Goal: Task Accomplishment & Management: Manage account settings

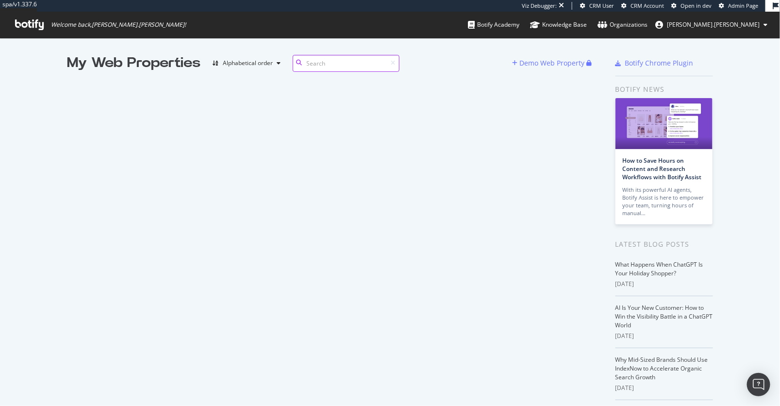
scroll to position [0, 0]
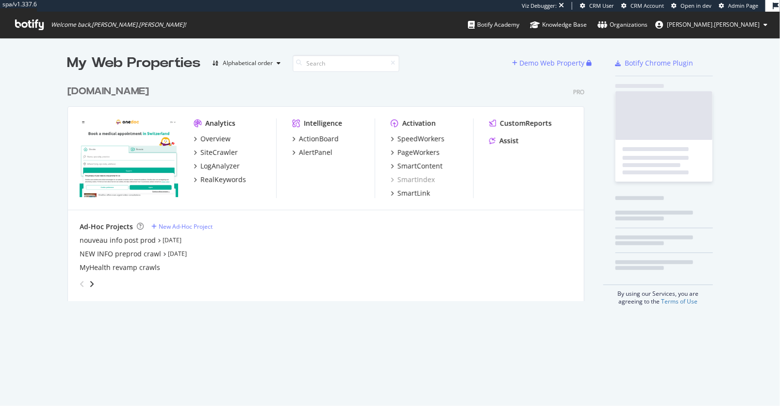
scroll to position [228, 524]
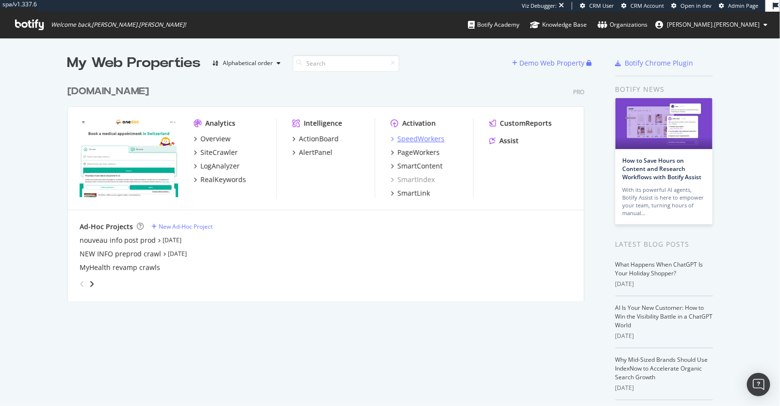
click at [426, 136] on div "SpeedWorkers" at bounding box center [421, 139] width 47 height 10
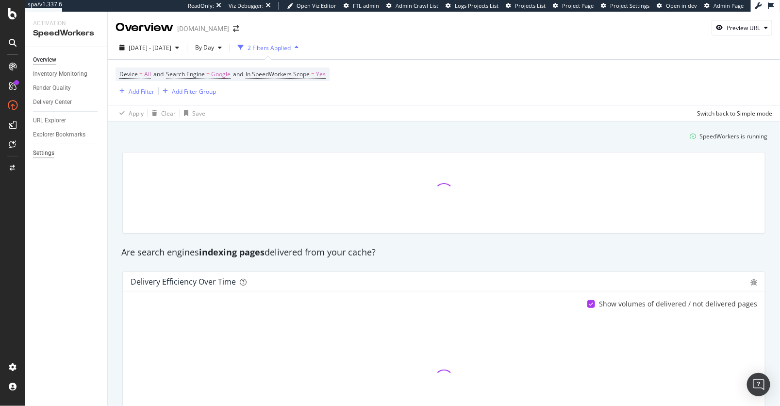
click at [40, 153] on div "Settings" at bounding box center [43, 153] width 21 height 10
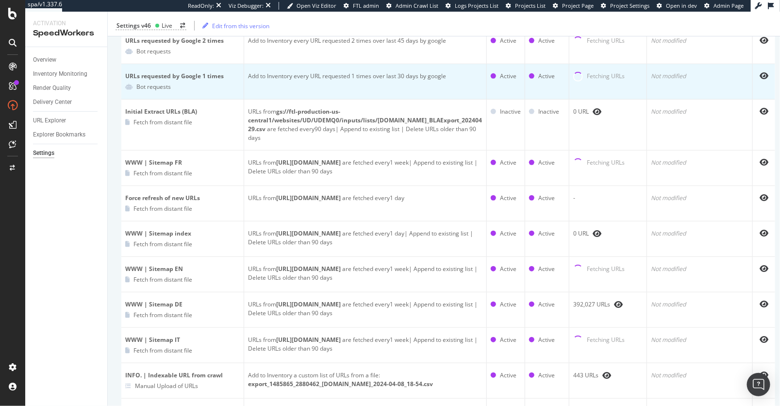
scroll to position [207, 0]
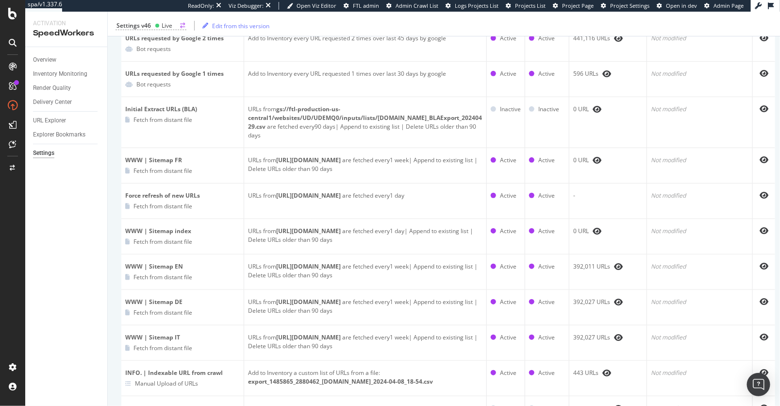
click at [134, 21] on div "Settings v46" at bounding box center [133, 25] width 34 height 8
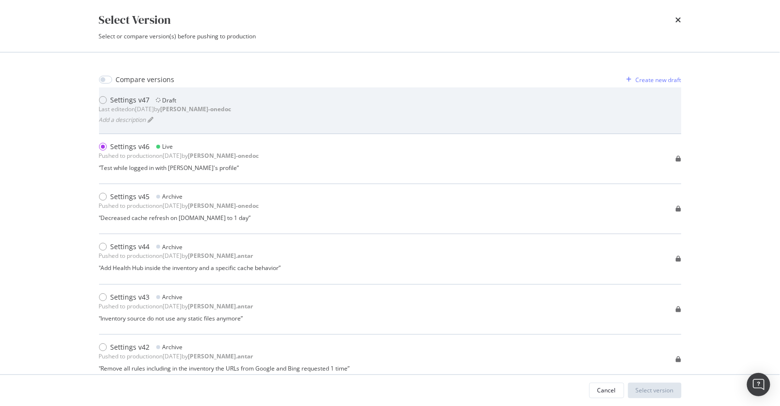
click at [256, 117] on div "Settings v47 Draft Last edited on [DATE] by [PERSON_NAME]-onedoc Add a descript…" at bounding box center [390, 110] width 582 height 30
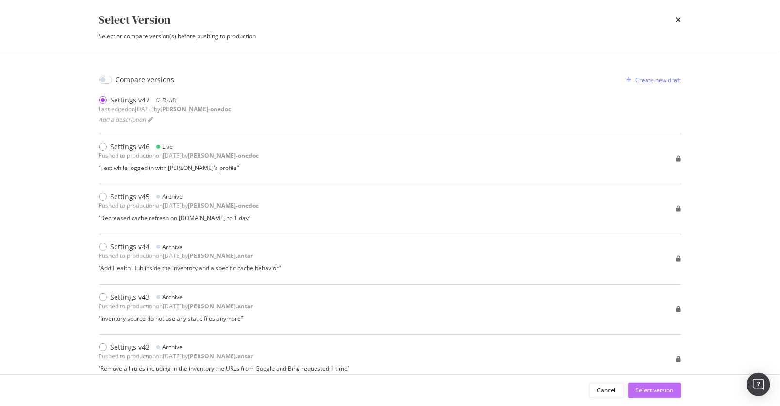
click at [644, 389] on div "Select version" at bounding box center [655, 390] width 38 height 8
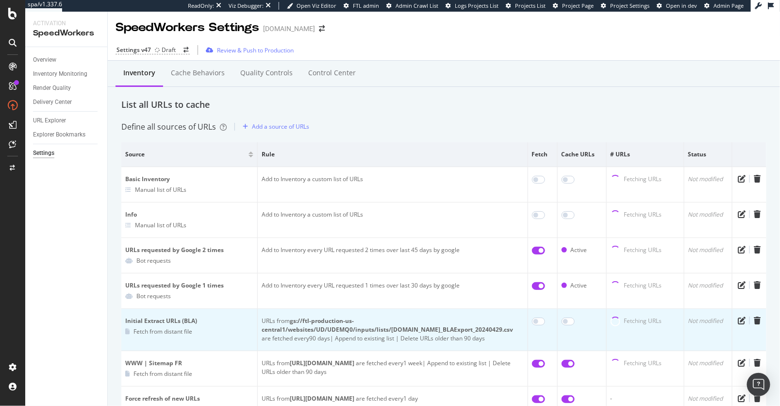
scroll to position [80, 0]
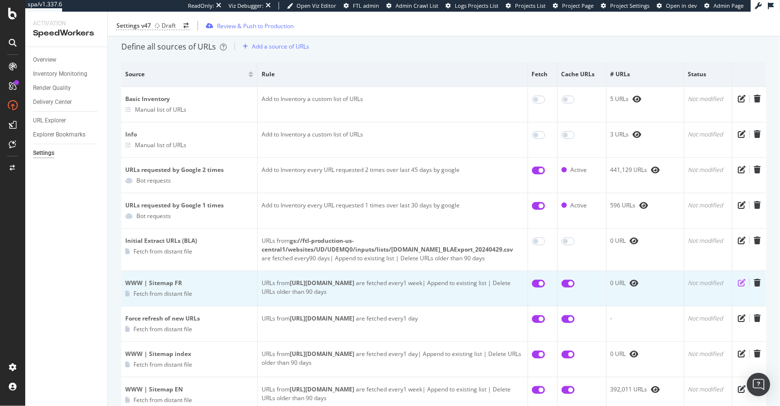
click at [743, 282] on icon "pen-to-square" at bounding box center [742, 283] width 8 height 8
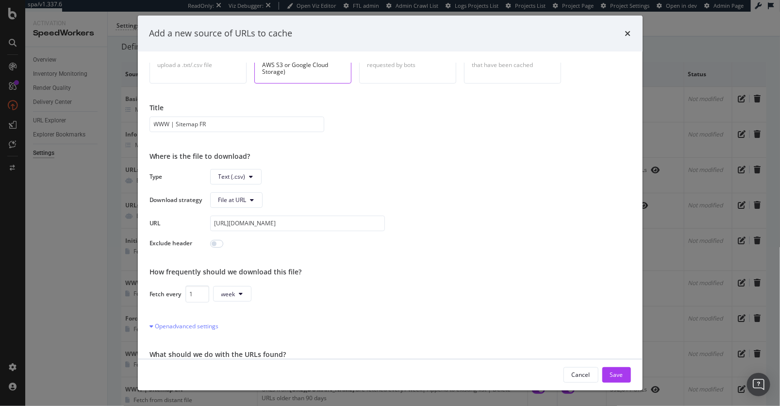
scroll to position [53, 0]
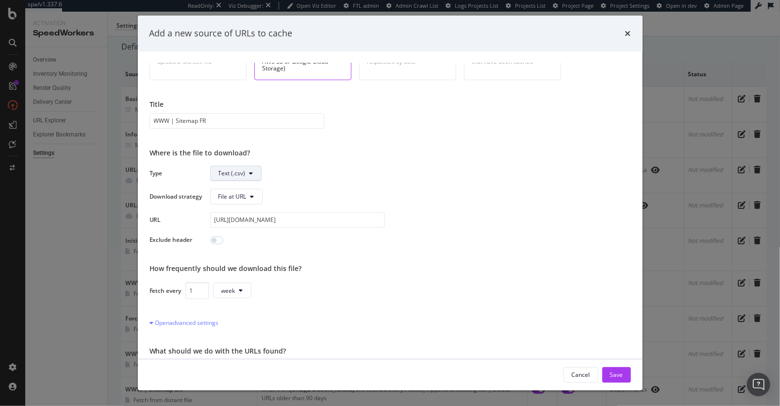
click at [242, 174] on span "Text (.csv)" at bounding box center [231, 173] width 27 height 8
click at [247, 209] on span "Sitemap (.xml)" at bounding box center [237, 209] width 39 height 9
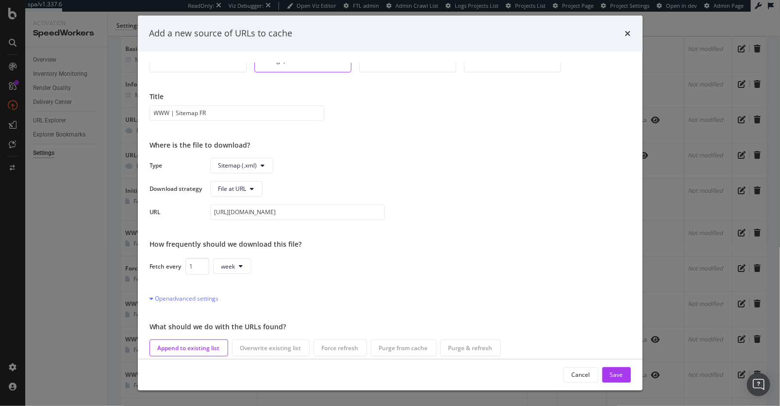
scroll to position [60, 0]
click at [246, 195] on button "File at URL" at bounding box center [236, 190] width 52 height 16
click at [524, 150] on div "Where is the file to download?" at bounding box center [389, 147] width 481 height 10
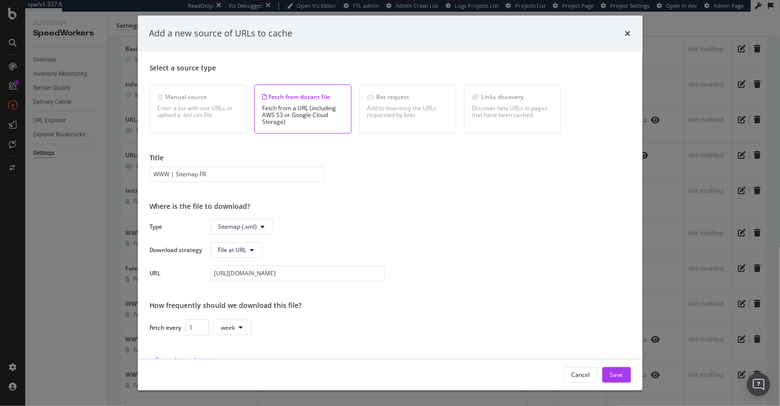
scroll to position [61, 0]
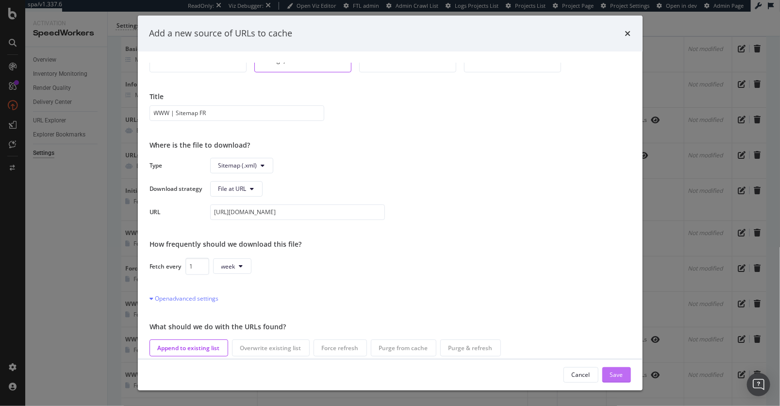
click at [615, 374] on div "Save" at bounding box center [616, 374] width 13 height 8
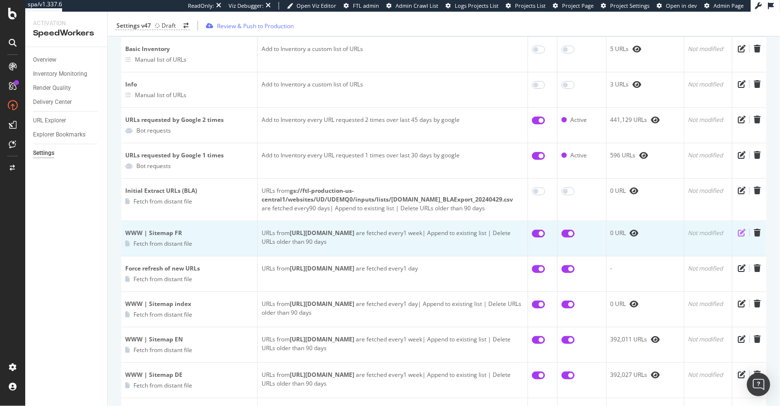
click at [742, 229] on icon "pen-to-square" at bounding box center [742, 233] width 8 height 8
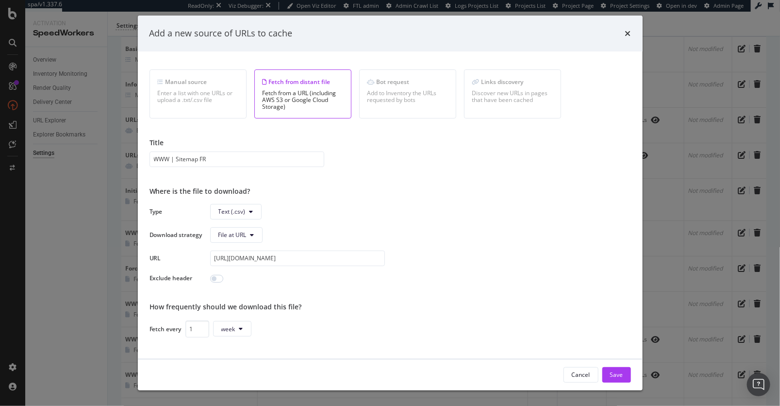
scroll to position [0, 0]
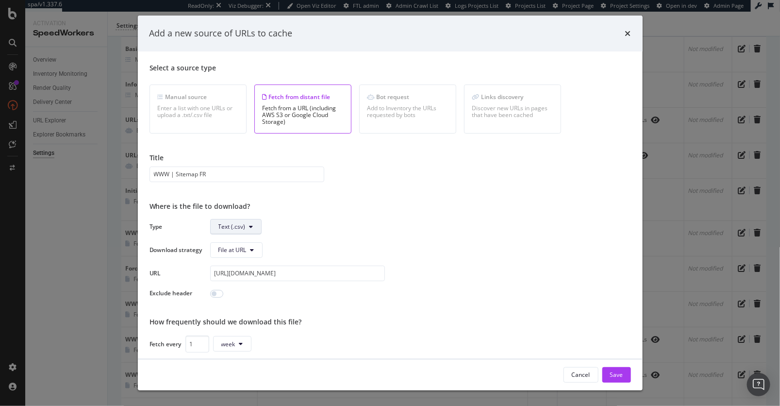
click at [251, 227] on icon "modal" at bounding box center [251, 227] width 4 height 6
click at [377, 216] on div "Select a source type Manual source Enter a list with one URLs or upload a .txt/…" at bounding box center [389, 220] width 481 height 315
click at [232, 251] on span "File at URL" at bounding box center [232, 250] width 28 height 8
click at [395, 209] on div "Where is the file to download?" at bounding box center [389, 206] width 481 height 10
click at [625, 34] on icon "times" at bounding box center [628, 34] width 6 height 8
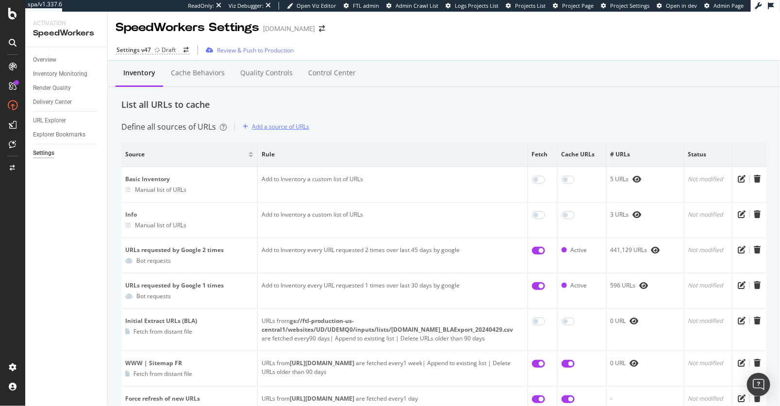
click at [289, 127] on div "Add a source of URLs" at bounding box center [280, 126] width 57 height 8
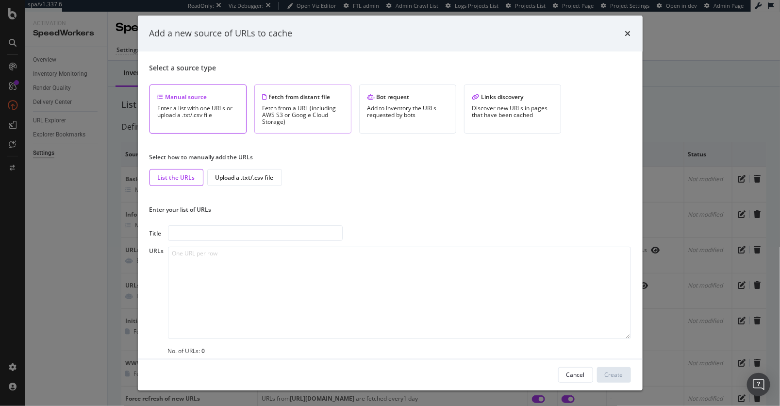
click at [300, 114] on div "Fetch from a URL (including AWS S3 or Google Cloud Storage)" at bounding box center [303, 115] width 81 height 20
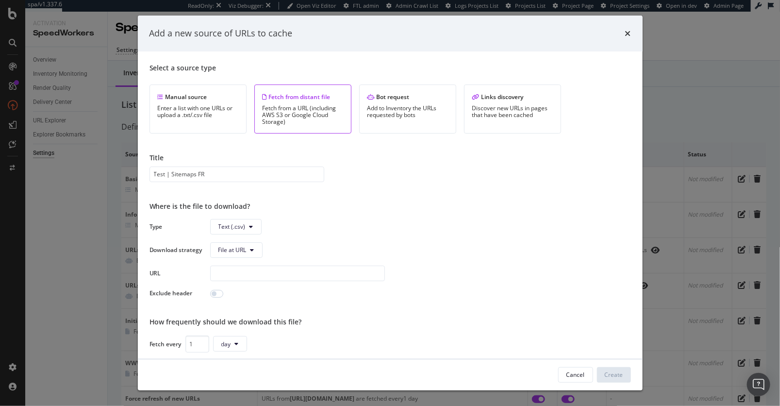
scroll to position [73, 0]
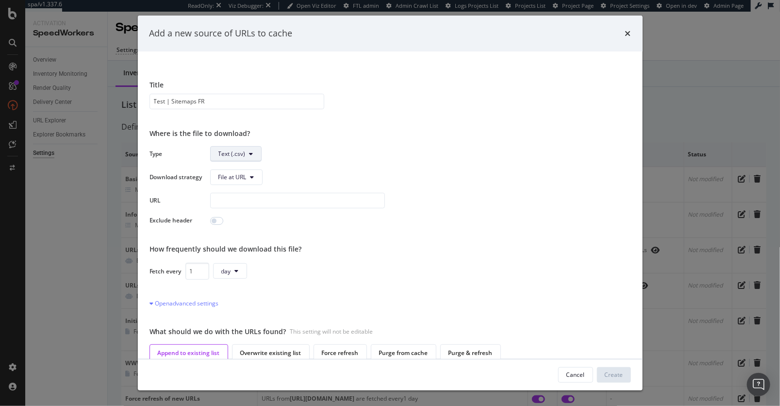
type input "Test | Sitemaps FR"
click at [254, 153] on button "Text (.csv)" at bounding box center [235, 154] width 51 height 16
click at [238, 193] on span "Sitemap (.xml)" at bounding box center [237, 190] width 39 height 9
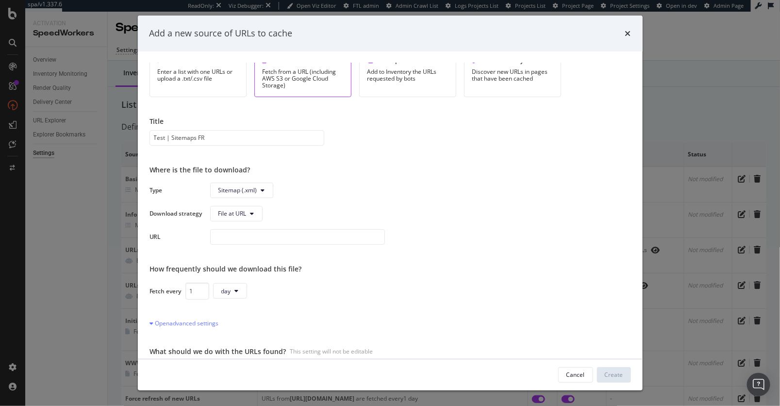
scroll to position [45, 0]
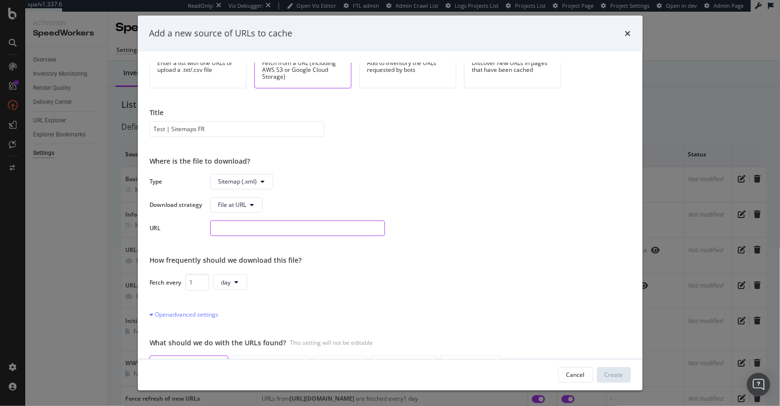
click at [305, 232] on input "modal" at bounding box center [297, 228] width 175 height 16
paste input "[URL][DOMAIN_NAME]"
type input "[URL][DOMAIN_NAME]"
click at [507, 218] on div "Type Sitemap (.xml) Download strategy File at URL URL https://www.onedoc.ch/sit…" at bounding box center [389, 205] width 481 height 62
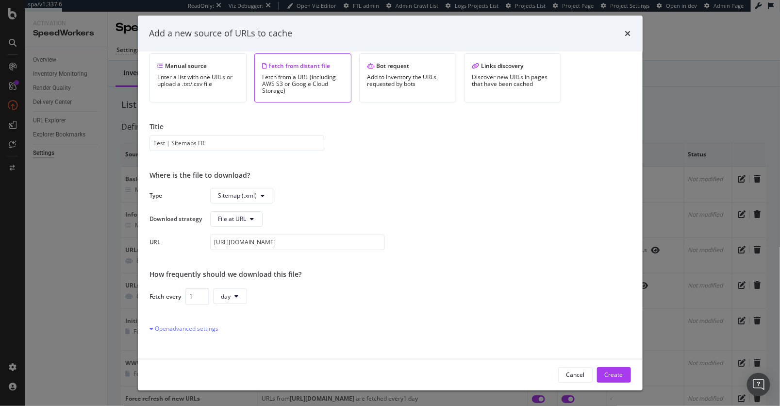
scroll to position [61, 0]
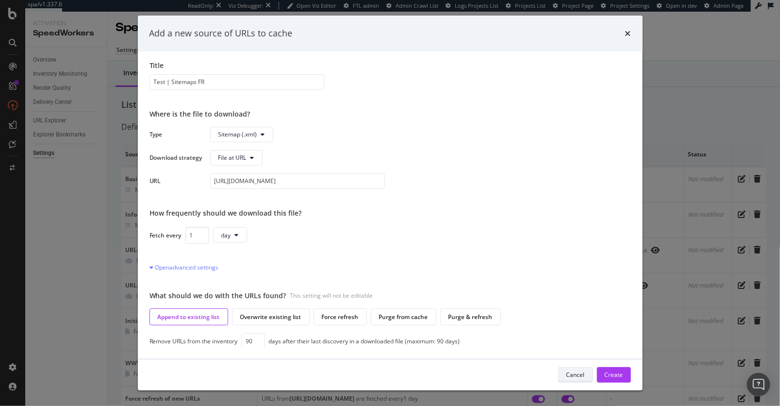
click at [569, 375] on div "Cancel" at bounding box center [575, 374] width 18 height 8
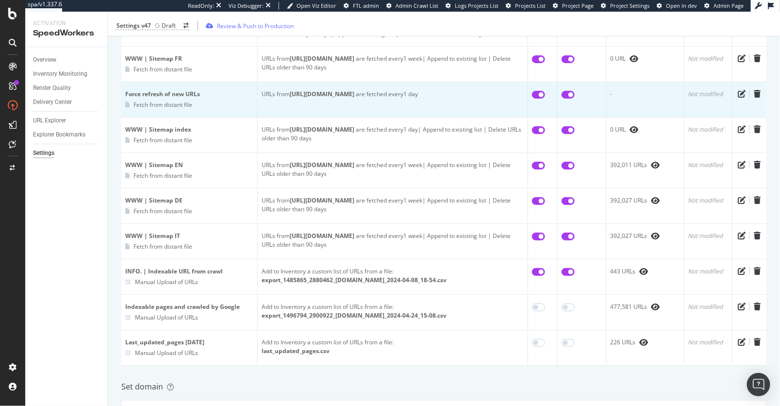
scroll to position [306, 0]
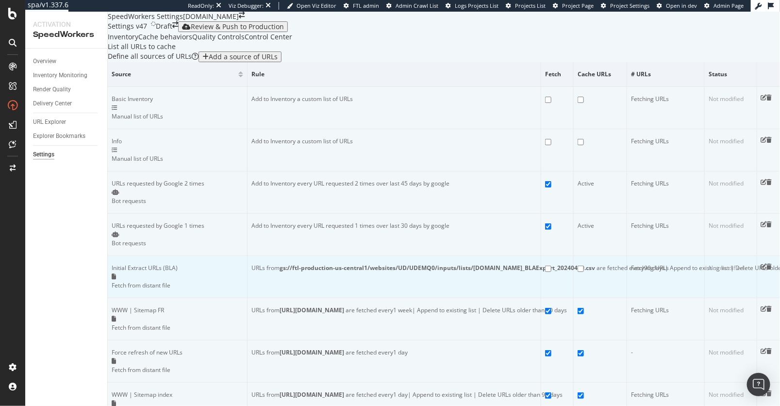
scroll to position [69, 0]
click at [761, 306] on icon "pen-to-square" at bounding box center [764, 309] width 6 height 6
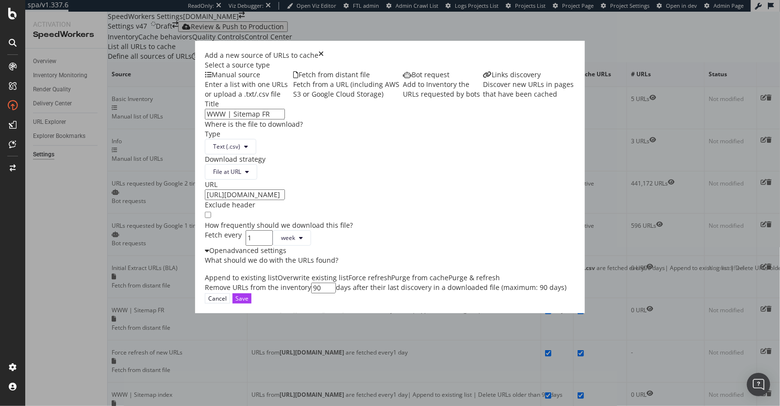
click at [285, 200] on input "[URL][DOMAIN_NAME]" at bounding box center [245, 194] width 80 height 11
drag, startPoint x: 351, startPoint y: 275, endPoint x: 210, endPoint y: 272, distance: 141.3
click at [209, 220] on div "Type Text (.csv) Download strategy File at URL URL https://www.onedoc.ch/sitema…" at bounding box center [390, 174] width 371 height 91
click at [205, 254] on icon "modal" at bounding box center [207, 250] width 4 height 7
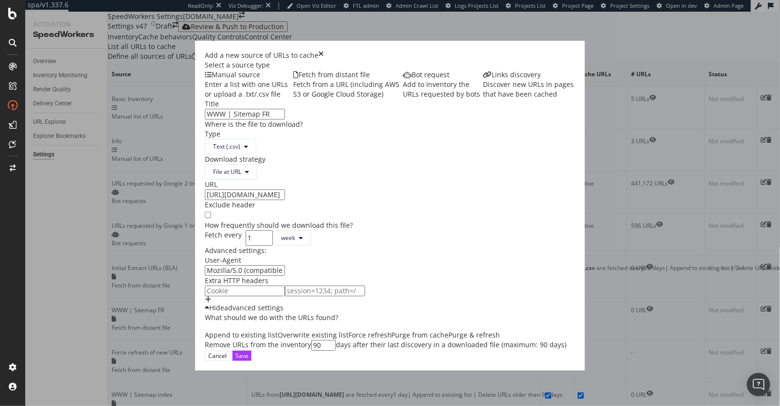
scroll to position [28, 0]
click at [281, 242] on span "week" at bounding box center [288, 237] width 14 height 8
click at [230, 339] on span "day" at bounding box center [230, 339] width 19 height 9
click at [538, 220] on div "Type Text (.csv) Download strategy File at URL URL https://www.onedoc.ch/sitema…" at bounding box center [390, 174] width 371 height 91
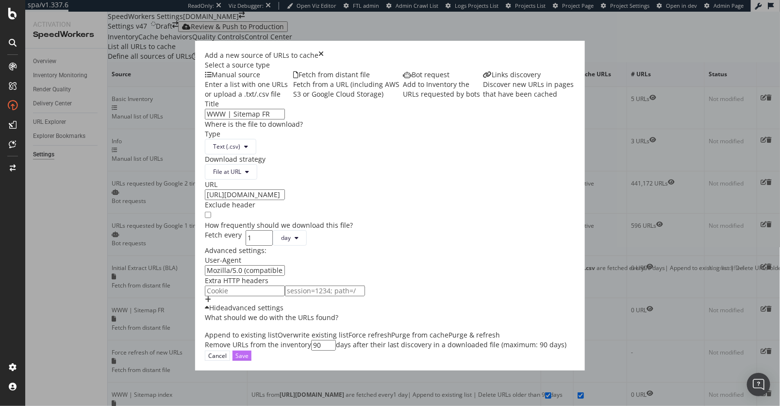
click at [249, 360] on div "Save" at bounding box center [241, 355] width 13 height 8
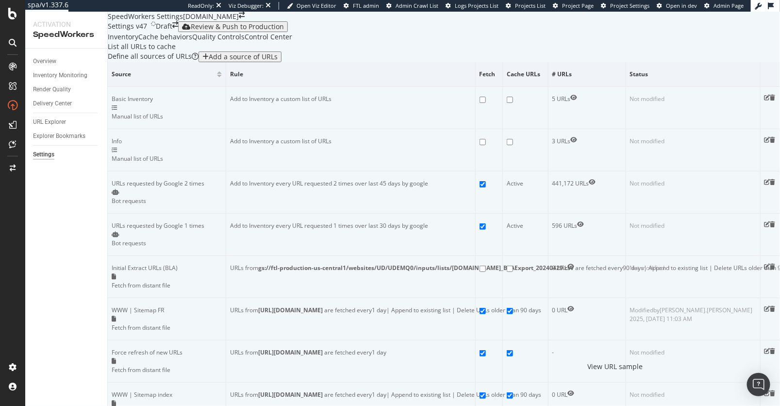
scroll to position [130, 0]
click at [575, 306] on icon "eye" at bounding box center [571, 309] width 7 height 6
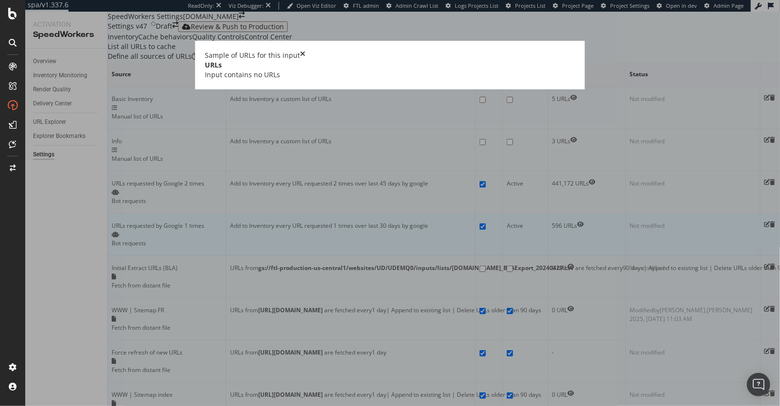
click at [305, 60] on icon "times" at bounding box center [302, 55] width 5 height 10
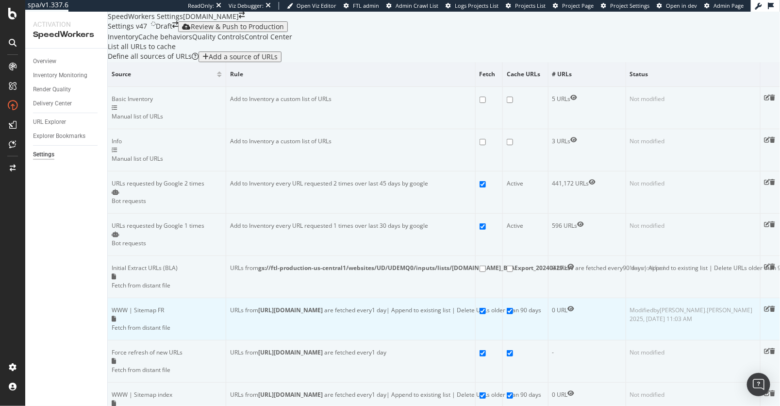
click at [764, 306] on icon "pen-to-square" at bounding box center [767, 309] width 6 height 6
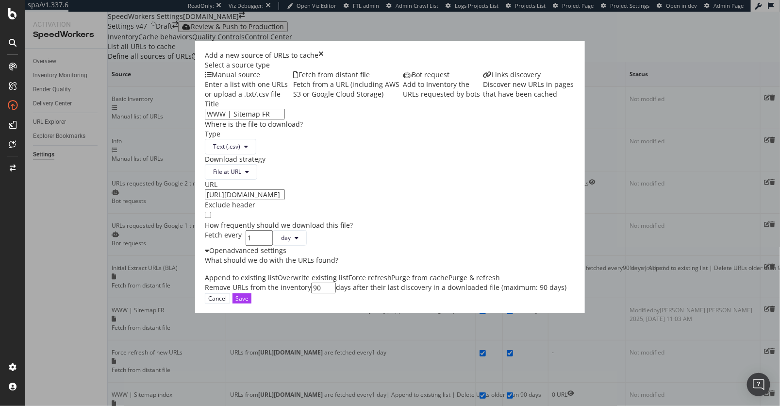
scroll to position [80, 0]
click at [324, 50] on icon "times" at bounding box center [320, 55] width 5 height 10
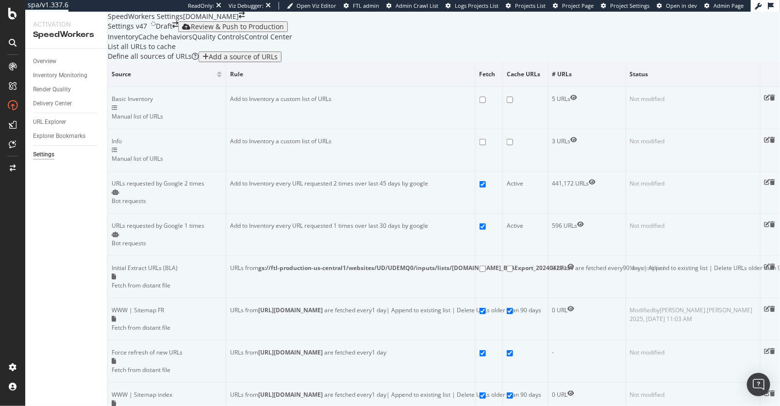
scroll to position [119, 0]
click at [764, 306] on icon "pen-to-square" at bounding box center [767, 309] width 6 height 6
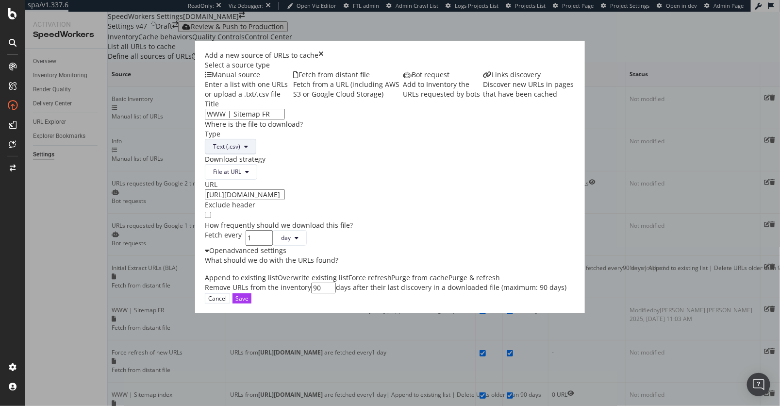
click at [249, 154] on button "Text (.csv)" at bounding box center [230, 147] width 51 height 16
click at [246, 264] on span "Sitemap (.xml)" at bounding box center [237, 263] width 39 height 9
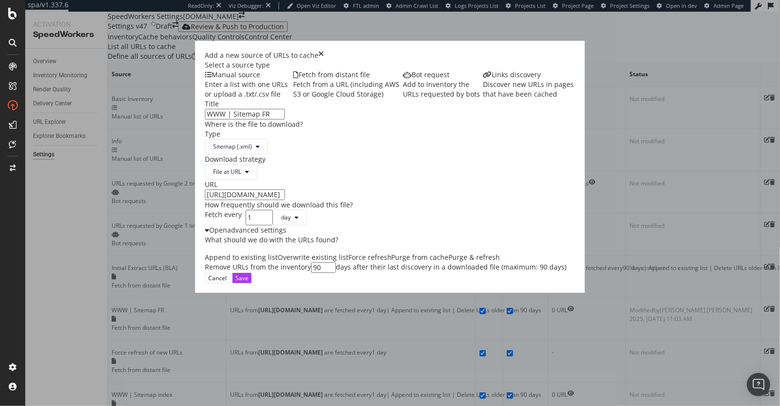
scroll to position [130, 0]
click at [468, 190] on div "Select a source type Manual source Enter a list with one URLs or upload a .txt/…" at bounding box center [390, 166] width 371 height 213
click at [251, 283] on button "Save" at bounding box center [241, 278] width 19 height 10
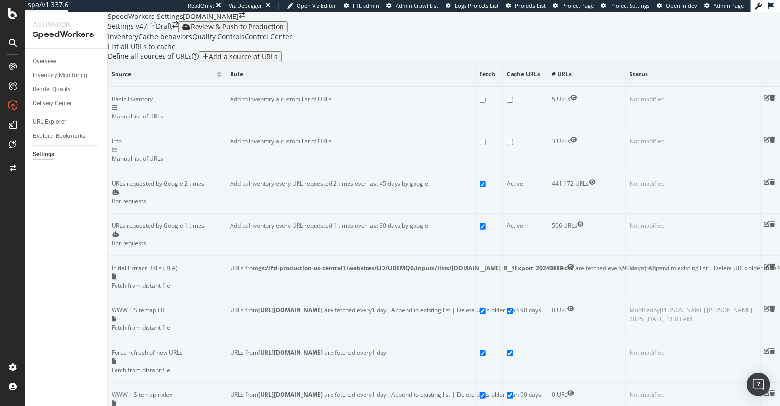
click at [5, 405] on icon "close toast" at bounding box center [2, 411] width 5 height 10
click at [172, 32] on div "Draft" at bounding box center [164, 26] width 17 height 11
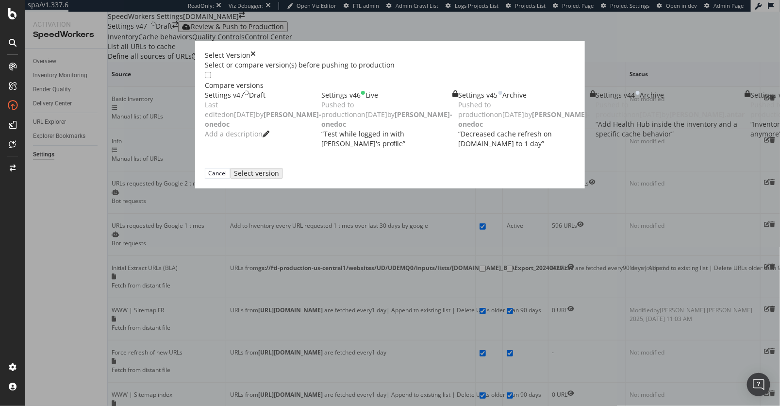
click at [321, 149] on div "Settings v46 Live Pushed to production on [DATE] by [PERSON_NAME]-onedoc “ Test…" at bounding box center [389, 119] width 137 height 58
click at [273, 177] on div "Select version" at bounding box center [254, 173] width 38 height 8
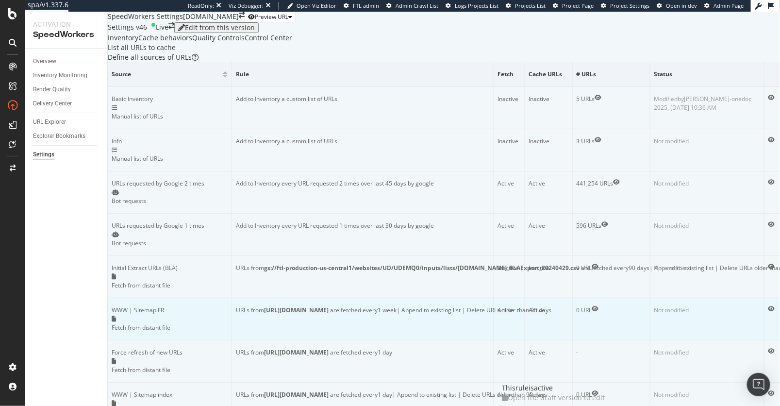
scroll to position [68, 0]
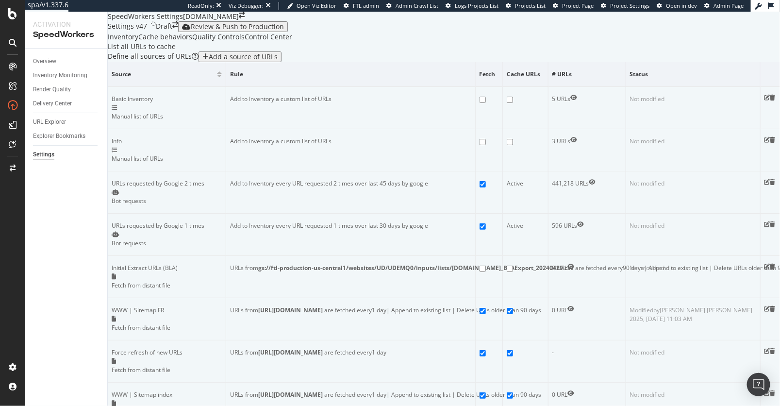
scroll to position [159, 0]
click at [764, 306] on icon "pen-to-square" at bounding box center [767, 309] width 6 height 6
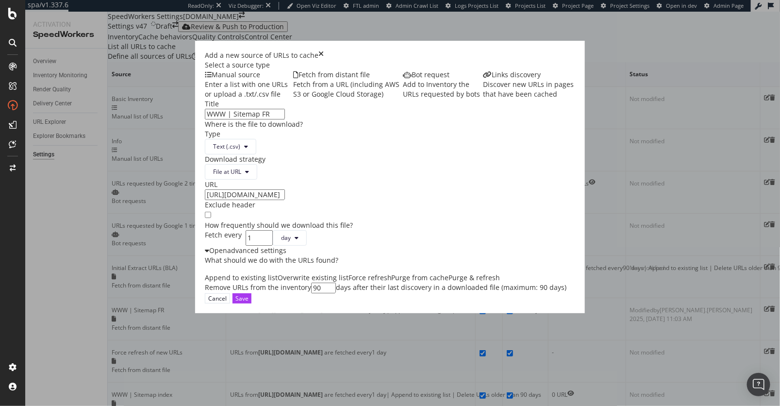
scroll to position [80, 0]
click at [227, 302] on div "Cancel" at bounding box center [217, 298] width 18 height 8
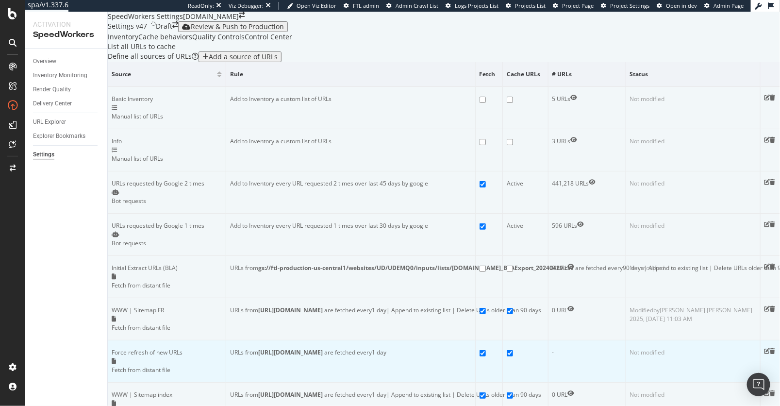
scroll to position [120, 0]
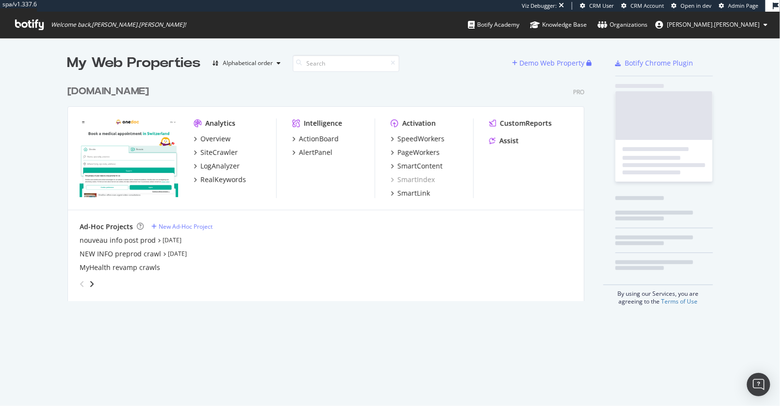
scroll to position [228, 524]
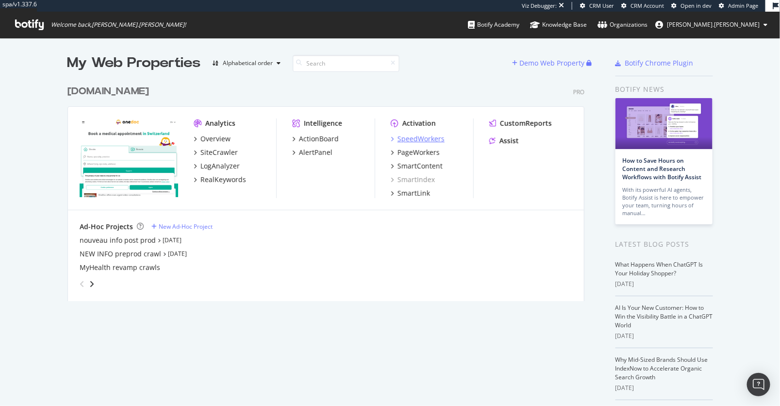
click at [424, 136] on div "SpeedWorkers" at bounding box center [421, 139] width 47 height 10
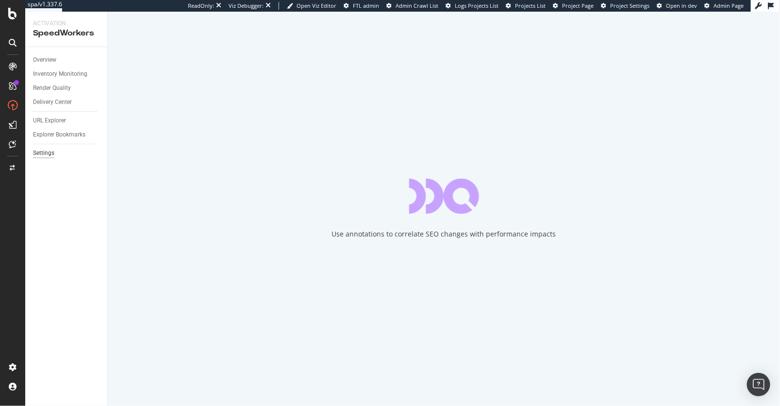
click at [39, 152] on div "Settings" at bounding box center [43, 153] width 21 height 10
click at [47, 151] on div "Settings" at bounding box center [43, 151] width 21 height 8
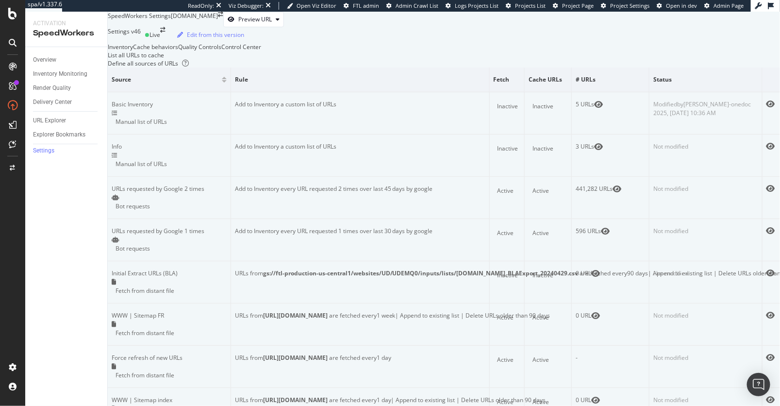
click at [141, 43] on div "Settings v46" at bounding box center [124, 35] width 33 height 16
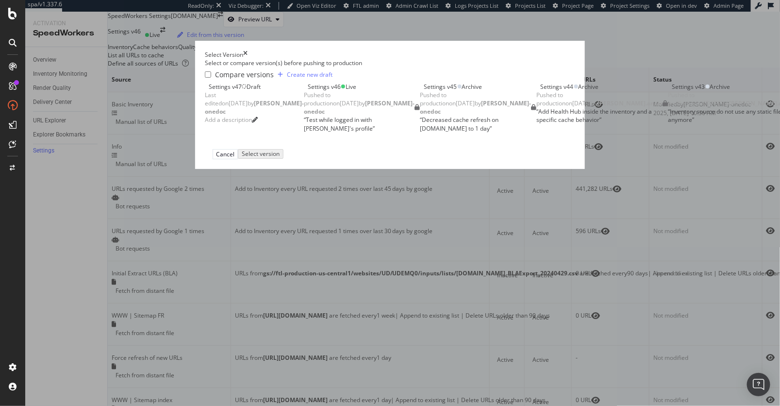
click at [275, 118] on div "Settings v47 Draft Last edited on [DATE] by [PERSON_NAME]-onedoc Add a descript…" at bounding box center [254, 104] width 99 height 42
click at [420, 133] on div "Settings v46 Live Pushed to production on [DATE] by [PERSON_NAME]-onedoc “ Test…" at bounding box center [362, 108] width 116 height 50
click at [304, 108] on div "Settings v47 Draft Last edited on [DATE] by [PERSON_NAME]-onedoc Add a descript…" at bounding box center [254, 104] width 99 height 42
click at [281, 158] on div "Select version" at bounding box center [262, 154] width 38 height 8
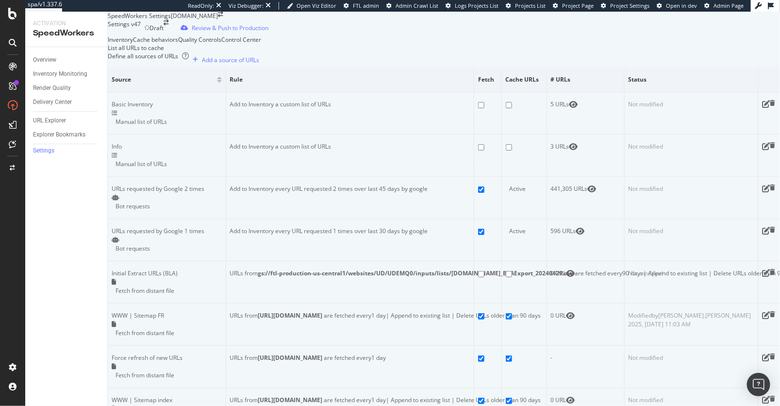
scroll to position [241, 0]
